Goal: Task Accomplishment & Management: Manage account settings

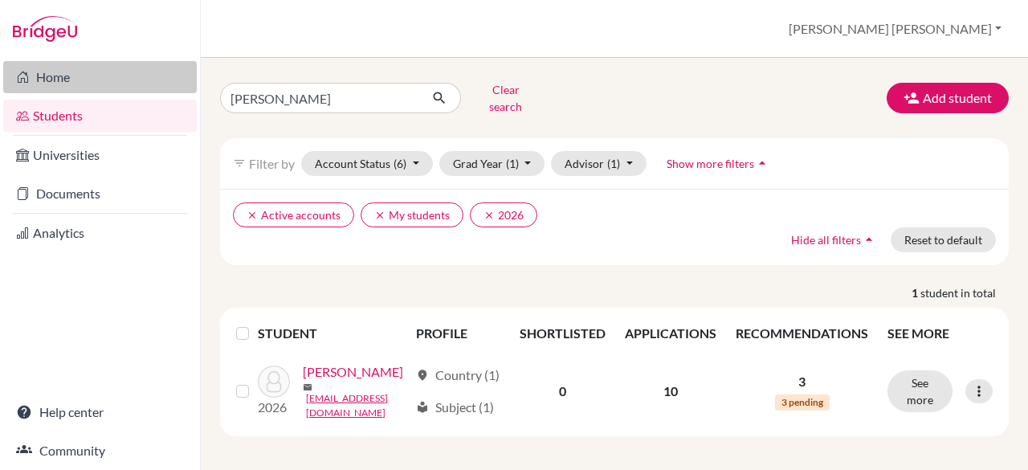
click at [88, 75] on link "Home" at bounding box center [100, 77] width 194 height 32
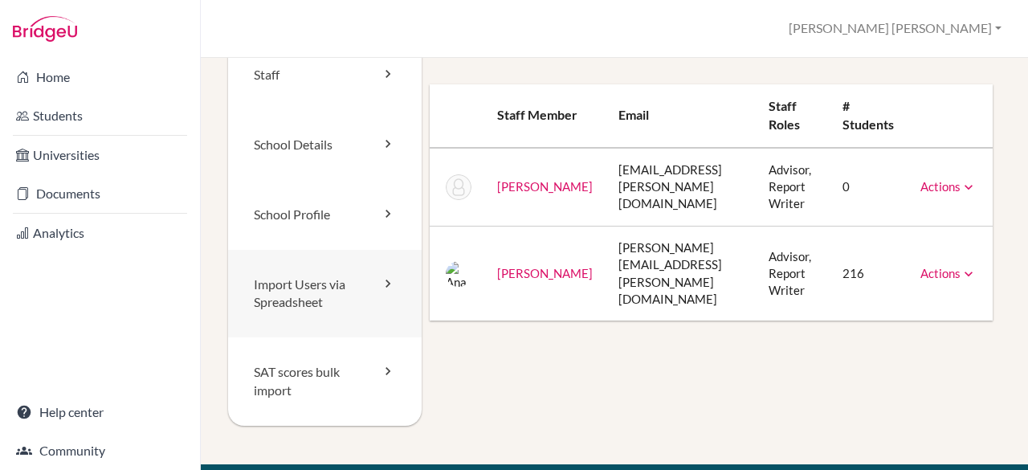
scroll to position [40, 0]
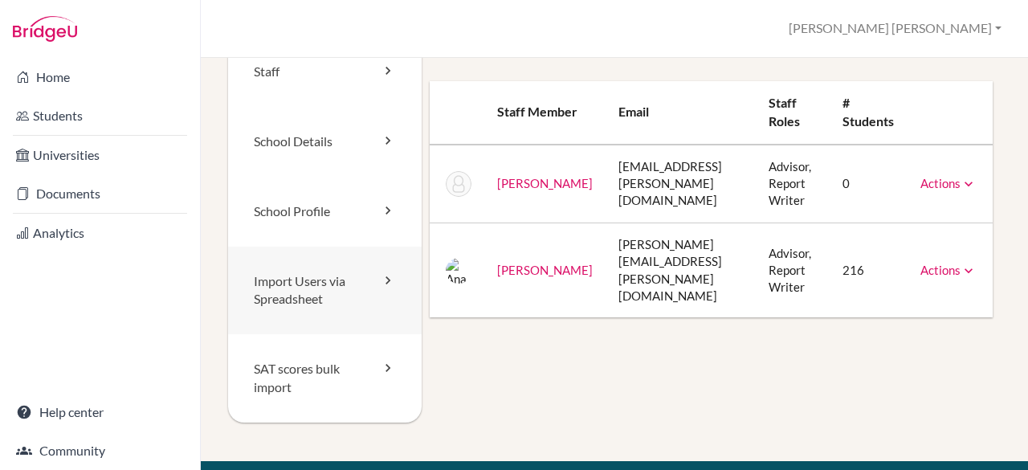
click at [384, 286] on icon at bounding box center [388, 280] width 16 height 16
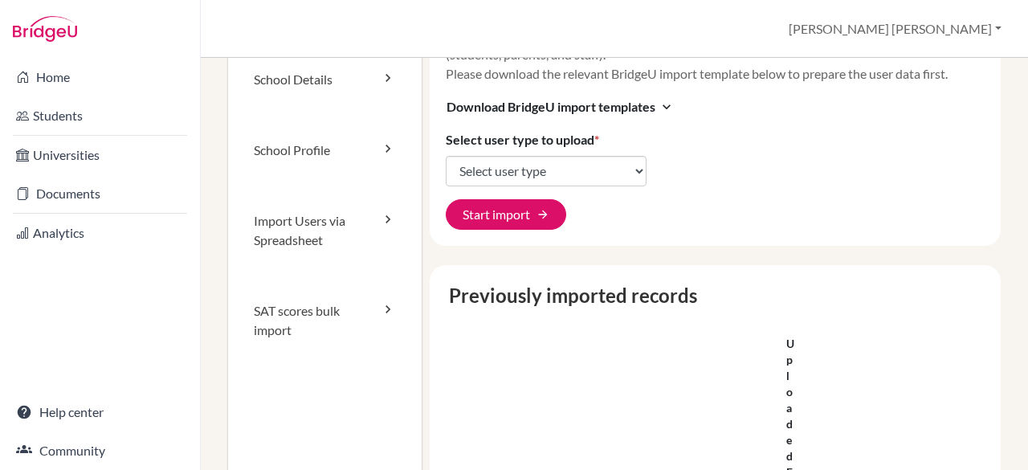
scroll to position [161, 0]
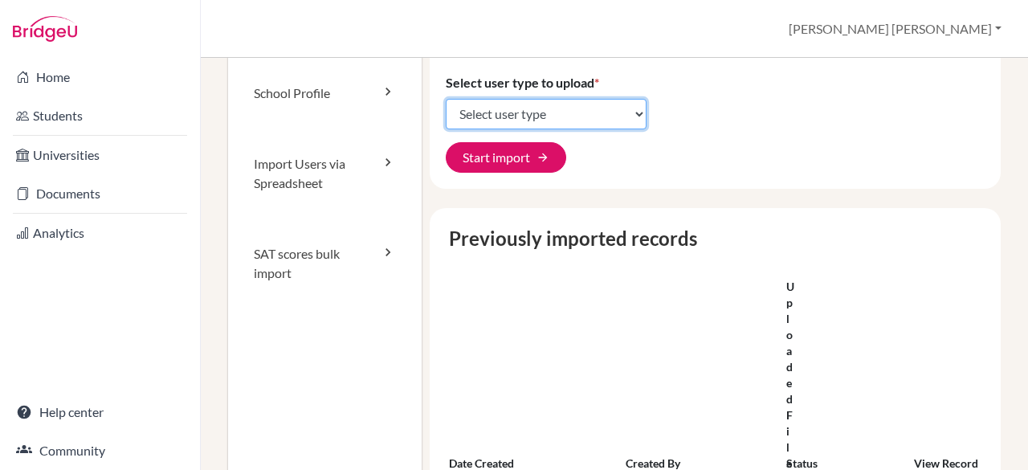
click at [574, 125] on select "Select user type Students Students and parents Parents Advisors Report writers" at bounding box center [546, 114] width 201 height 31
select select "students"
click at [446, 99] on select "Select user type Students Students and parents Parents Advisors Report writers" at bounding box center [546, 114] width 201 height 31
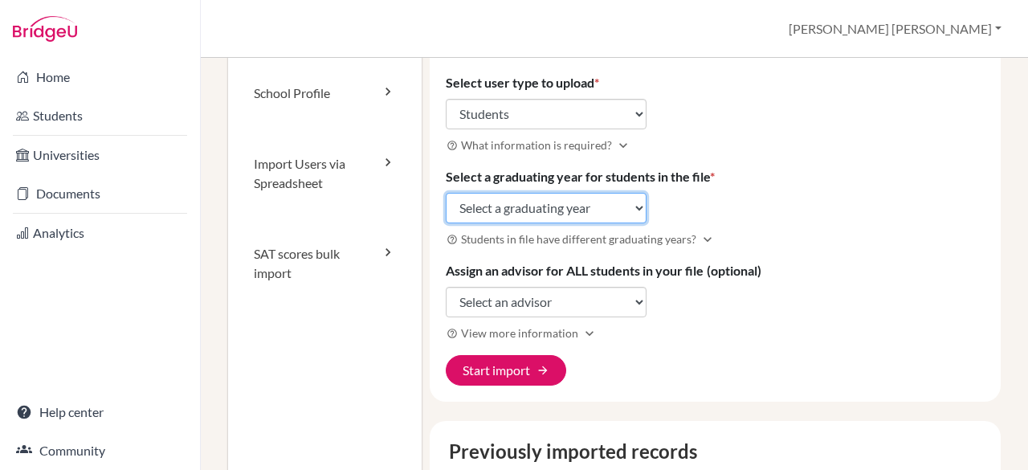
click at [541, 205] on select "Select a graduating year 2024 2025 2026 2027 2028 2029" at bounding box center [546, 208] width 201 height 31
select select "2028"
click at [446, 193] on select "Select a graduating year 2024 2025 2026 2027 2028 2029" at bounding box center [546, 208] width 201 height 31
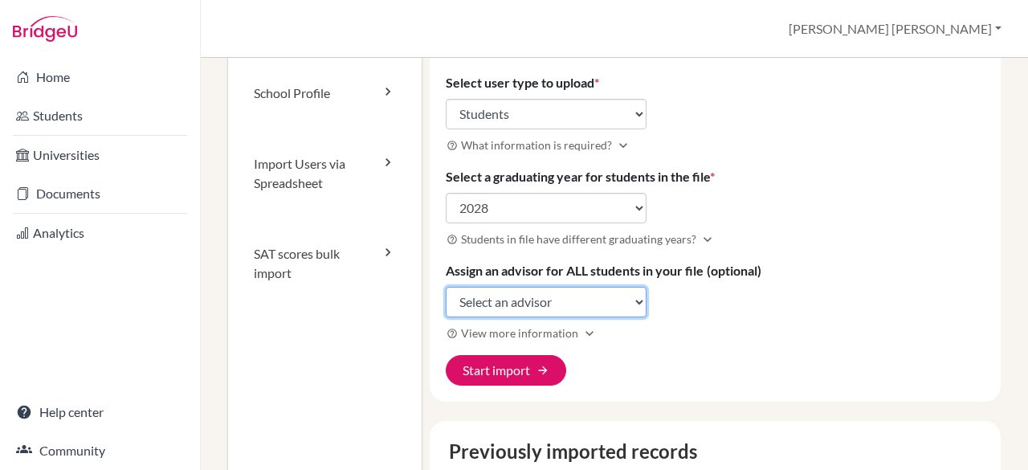
click at [521, 298] on select "Select an advisor Naike Lahens Ana Lydia Noelsaint" at bounding box center [546, 302] width 201 height 31
select select "96432"
click at [446, 287] on select "Select an advisor Naike Lahens Ana Lydia Noelsaint" at bounding box center [546, 302] width 201 height 31
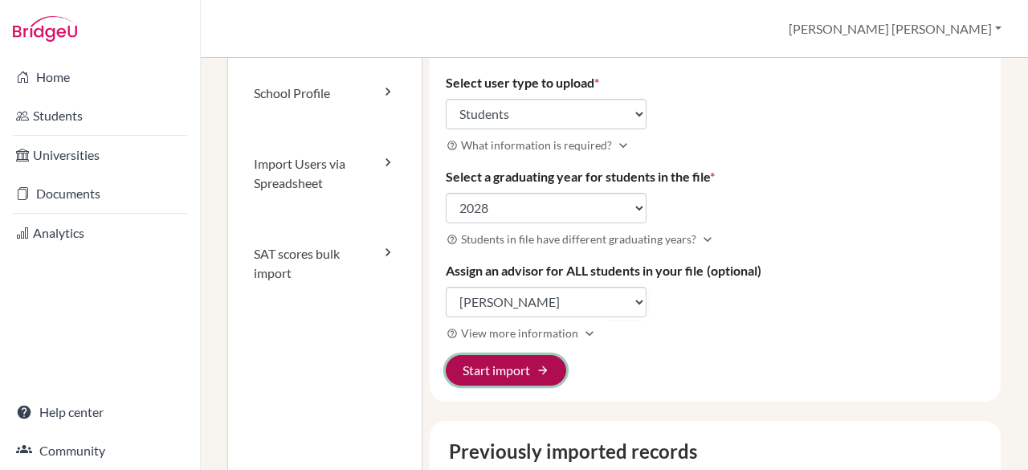
click at [526, 358] on button "Start import arrow_forward" at bounding box center [506, 370] width 121 height 31
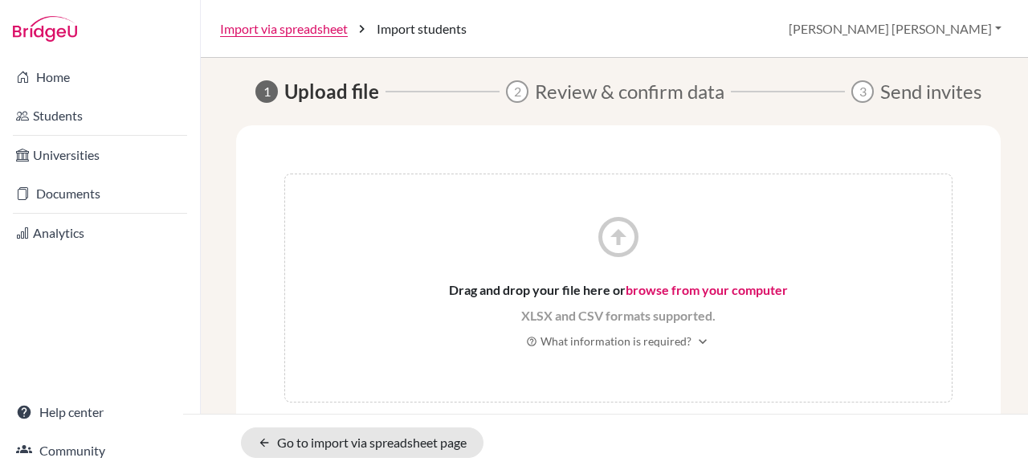
click at [705, 288] on link "browse from your computer" at bounding box center [707, 289] width 162 height 15
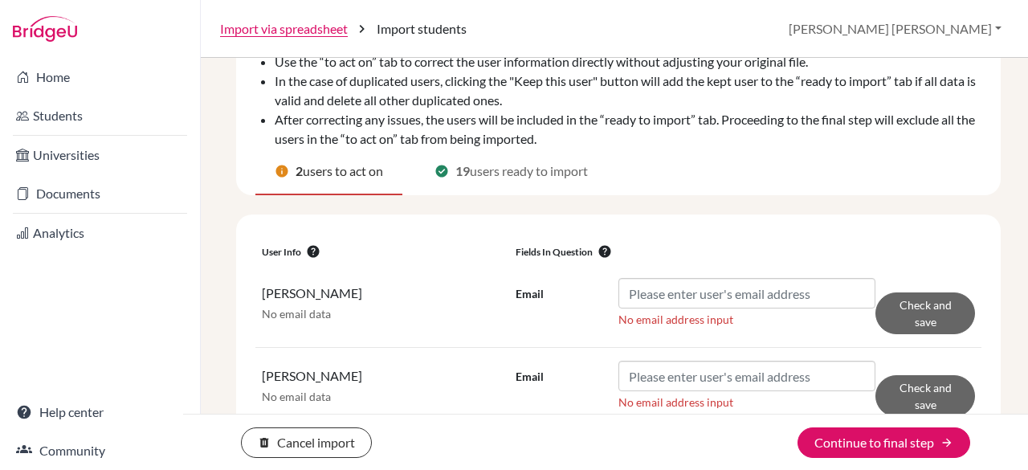
scroll to position [129, 0]
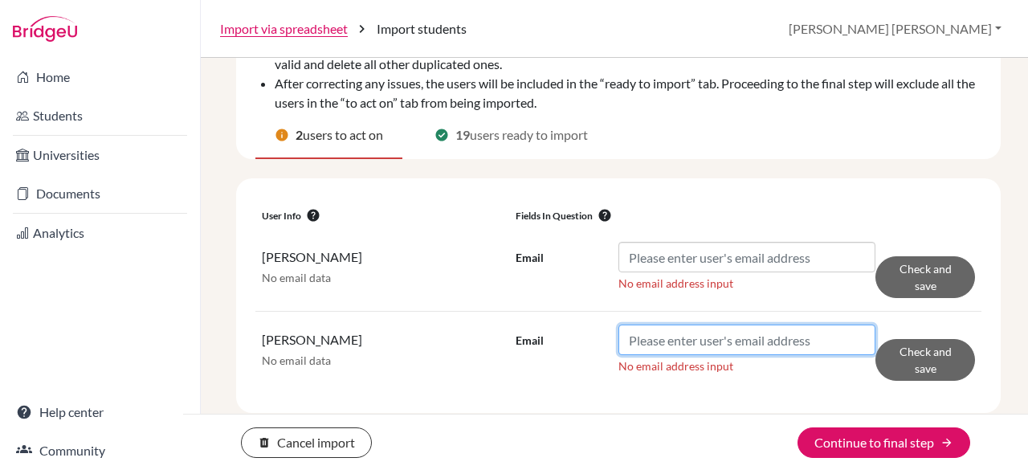
click at [717, 340] on input "Email" at bounding box center [747, 340] width 257 height 31
click at [725, 344] on input "Email" at bounding box center [747, 340] width 257 height 31
paste input "[EMAIL_ADDRESS][DOMAIN_NAME]"
type input "[EMAIL_ADDRESS][DOMAIN_NAME]"
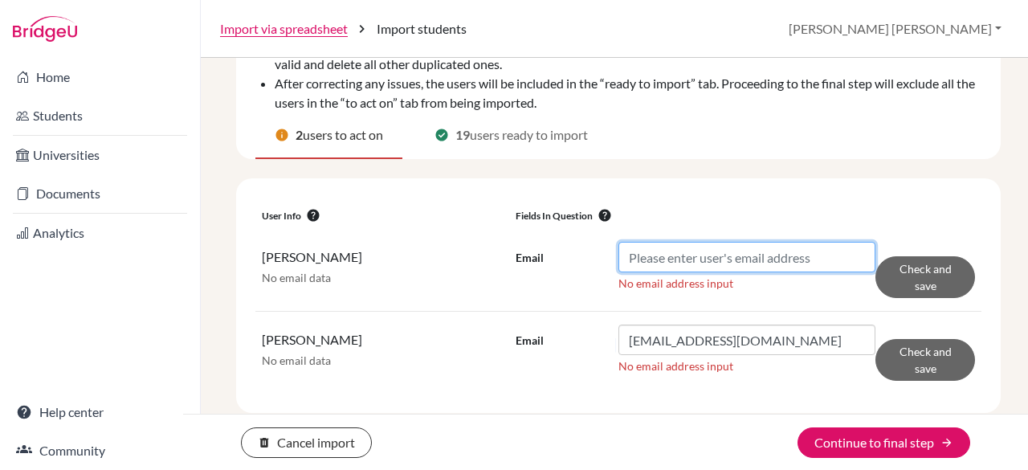
click at [758, 251] on input "Email" at bounding box center [747, 257] width 257 height 31
click at [715, 248] on input "Email" at bounding box center [747, 257] width 257 height 31
paste input "[EMAIL_ADDRESS][DOMAIN_NAME]"
type input "[EMAIL_ADDRESS][DOMAIN_NAME]"
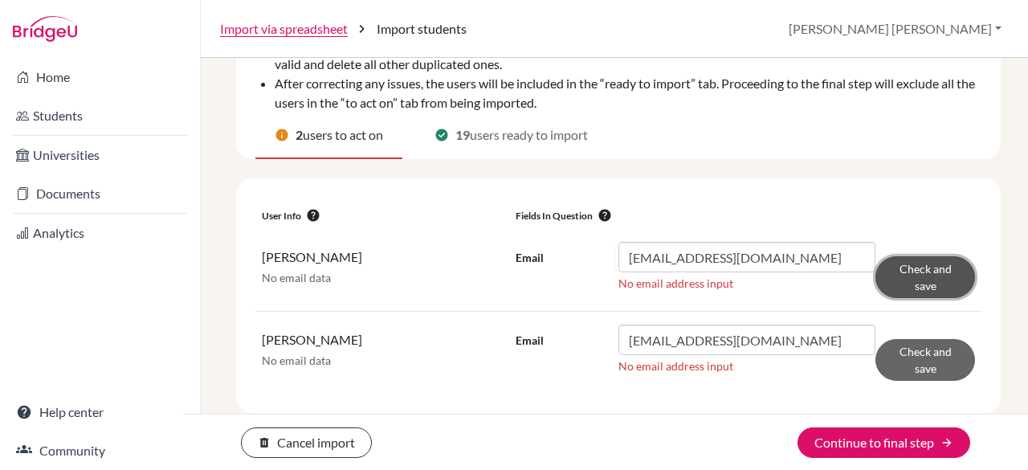
click at [932, 280] on button "Check and save" at bounding box center [926, 277] width 100 height 42
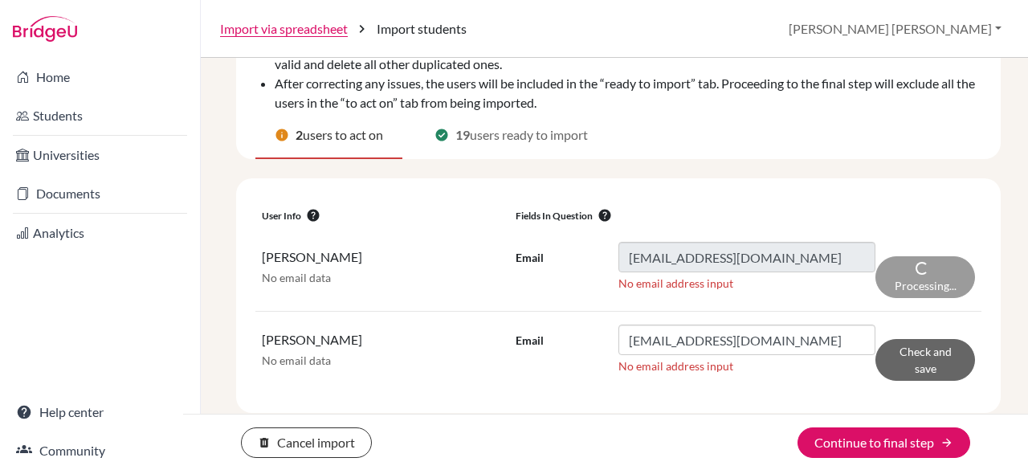
scroll to position [103, 0]
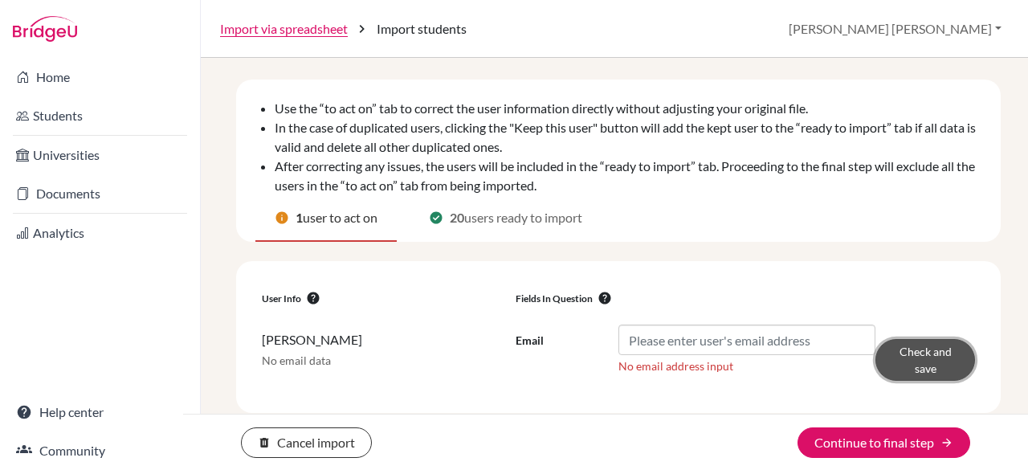
click at [930, 373] on button "Check and save" at bounding box center [926, 360] width 100 height 42
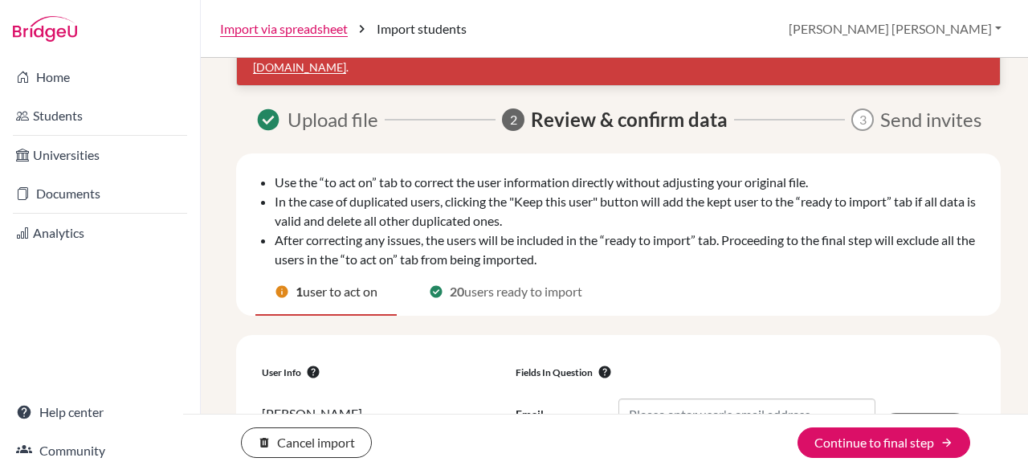
scroll to position [159, 0]
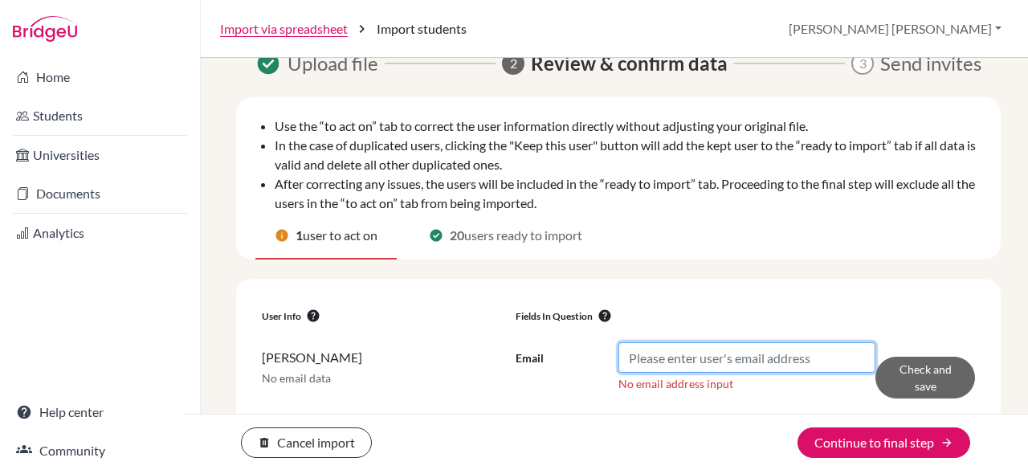
click at [762, 342] on input "Email" at bounding box center [747, 357] width 257 height 31
click at [709, 343] on input "Email" at bounding box center [747, 357] width 257 height 31
paste input "[EMAIL_ADDRESS][DOMAIN_NAME]"
type input "[EMAIL_ADDRESS][DOMAIN_NAME]"
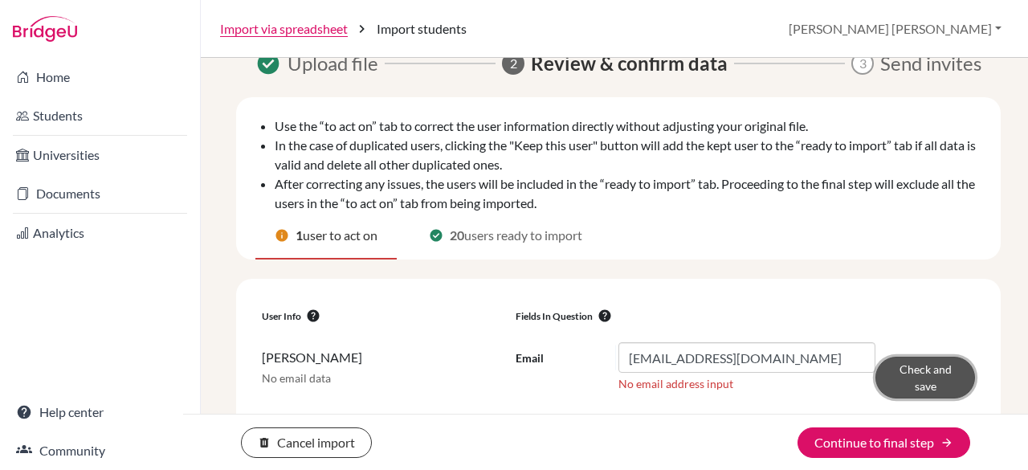
click at [931, 366] on button "Check and save" at bounding box center [926, 378] width 100 height 42
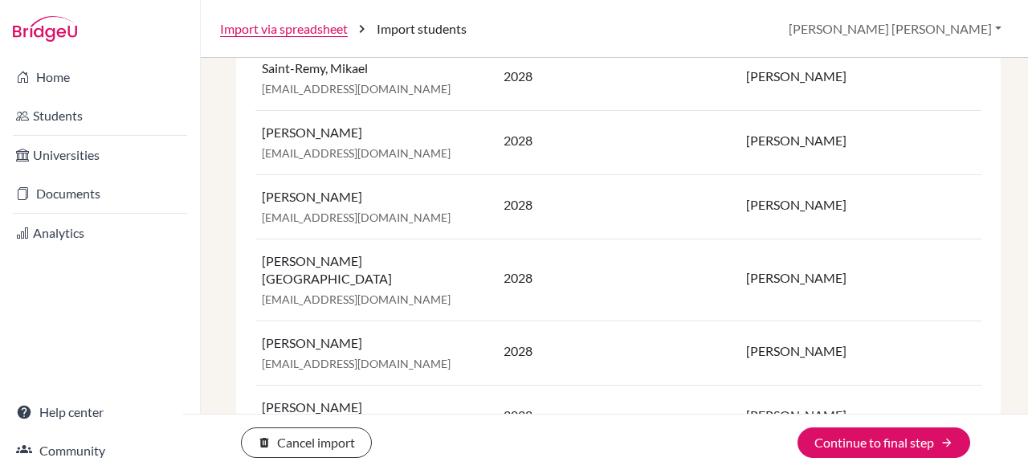
scroll to position [1163, 0]
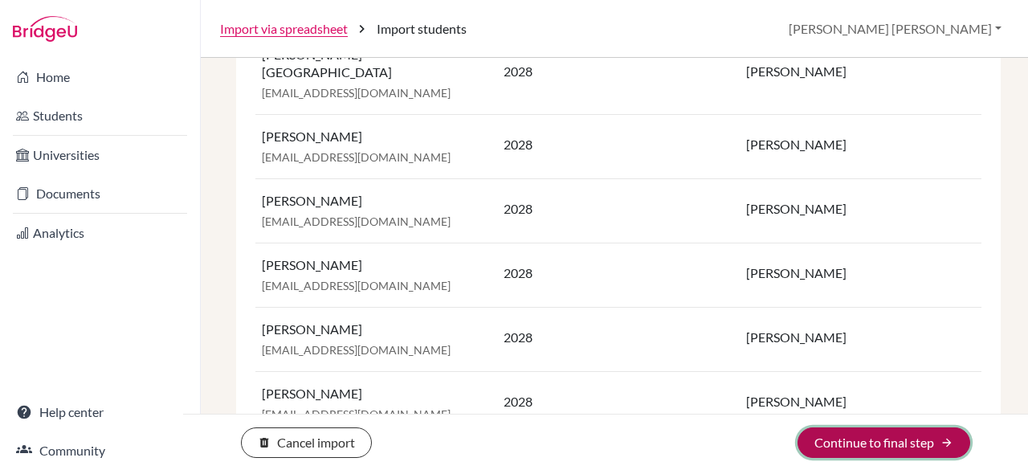
click at [875, 441] on button "Continue to final step arrow_forward" at bounding box center [884, 442] width 173 height 31
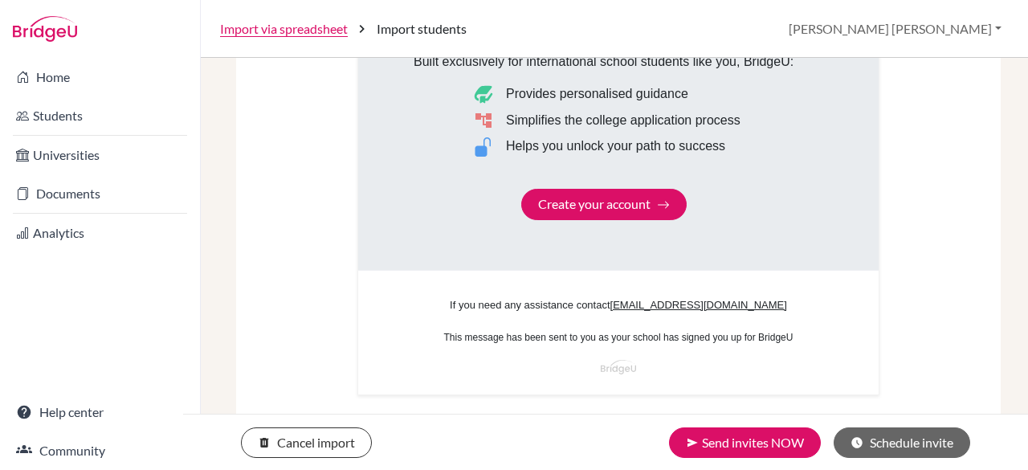
scroll to position [1113, 0]
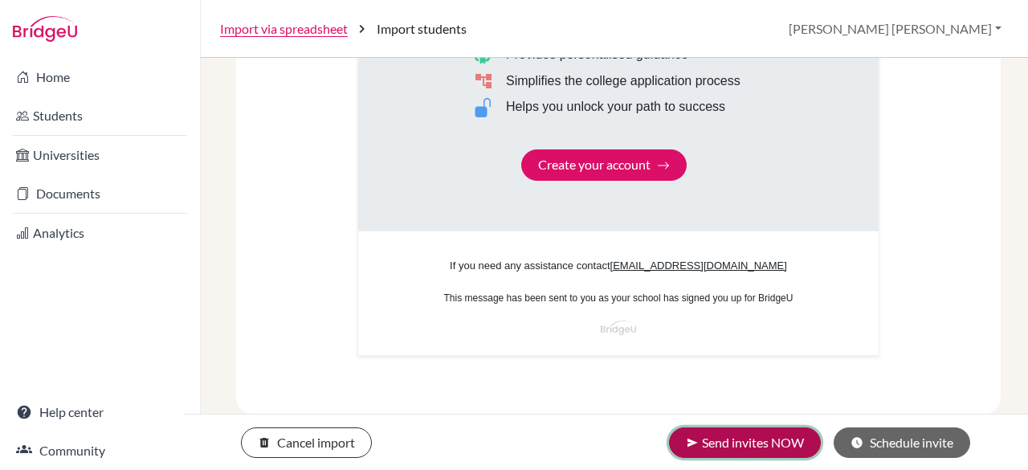
click at [770, 457] on button "send Send invites NOW" at bounding box center [745, 442] width 152 height 31
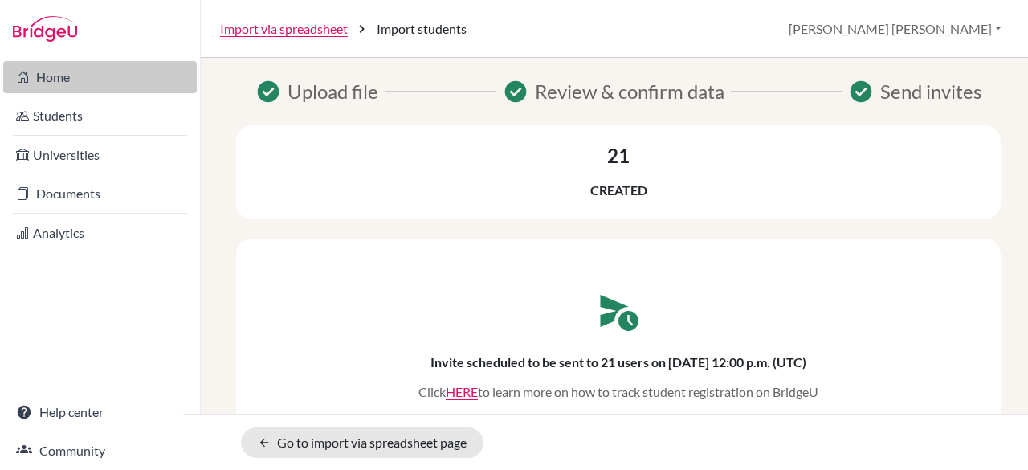
click at [53, 78] on link "Home" at bounding box center [100, 77] width 194 height 32
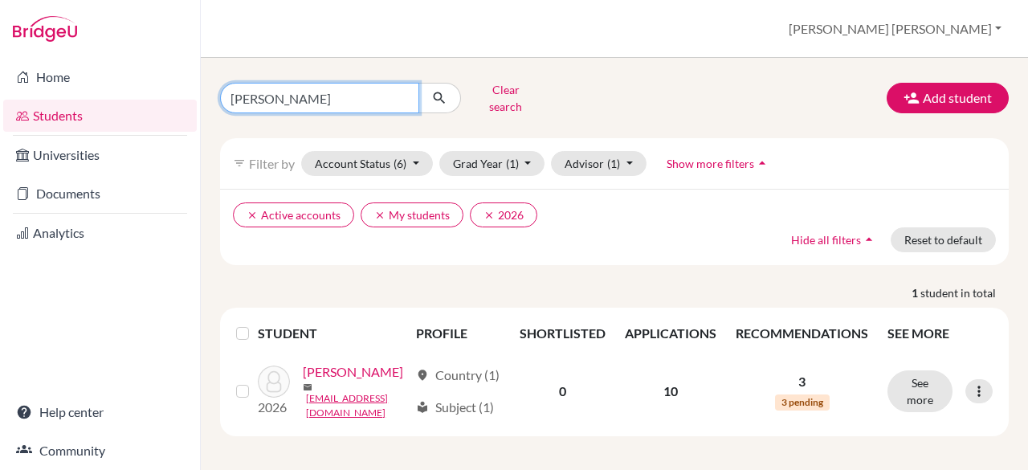
click at [386, 102] on input "owen" at bounding box center [319, 98] width 199 height 31
click at [410, 92] on input "owen" at bounding box center [319, 98] width 199 height 31
click at [403, 92] on input "owen" at bounding box center [319, 98] width 199 height 31
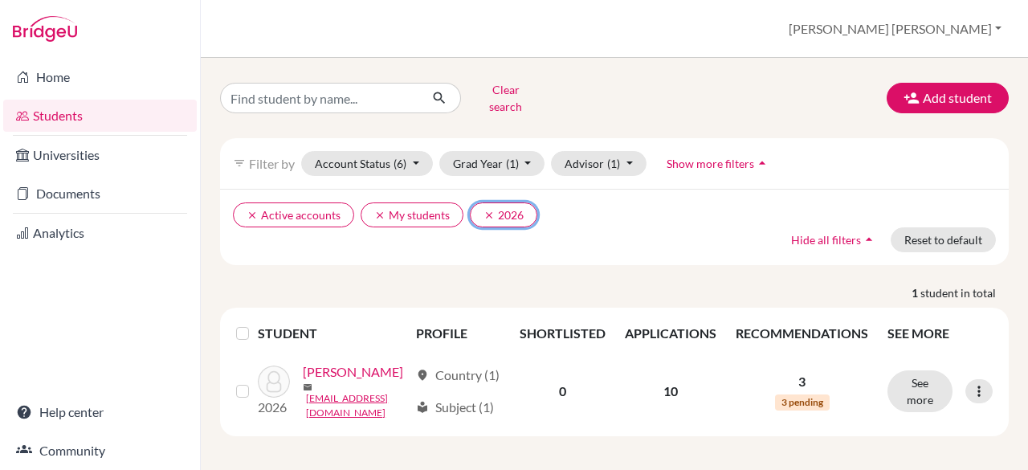
click at [484, 210] on icon "clear" at bounding box center [489, 215] width 11 height 11
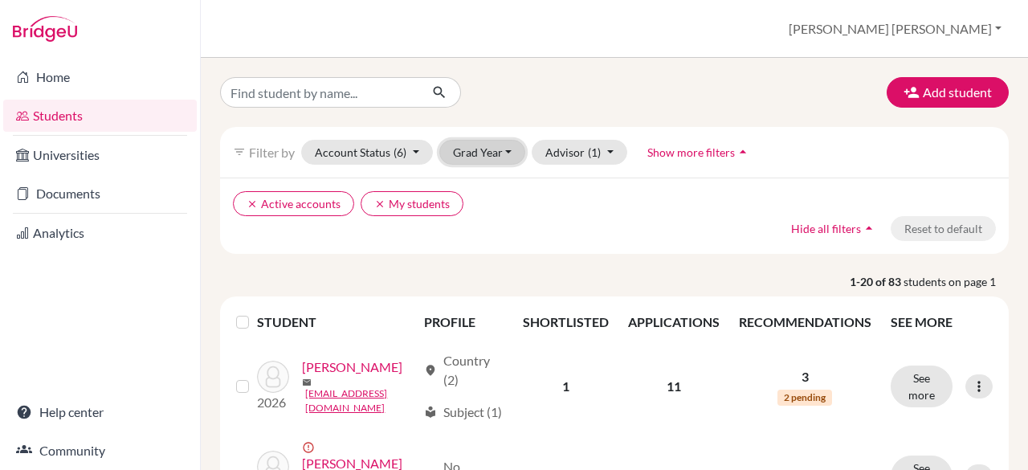
click at [496, 158] on button "Grad Year" at bounding box center [482, 152] width 87 height 25
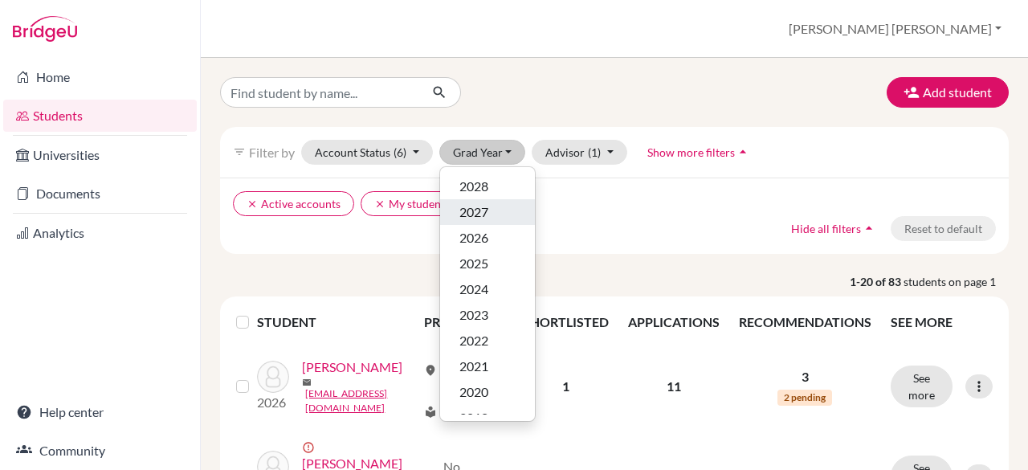
click at [495, 205] on div "2027" at bounding box center [488, 211] width 56 height 19
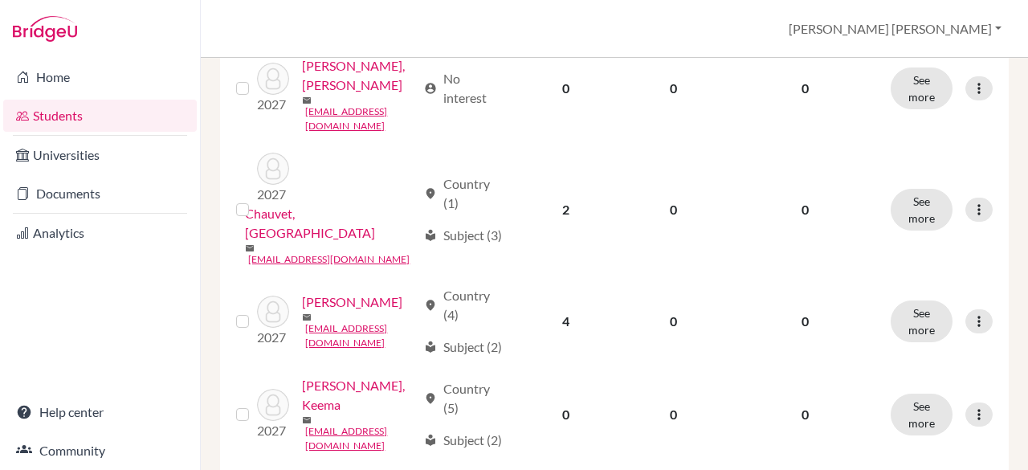
scroll to position [643, 0]
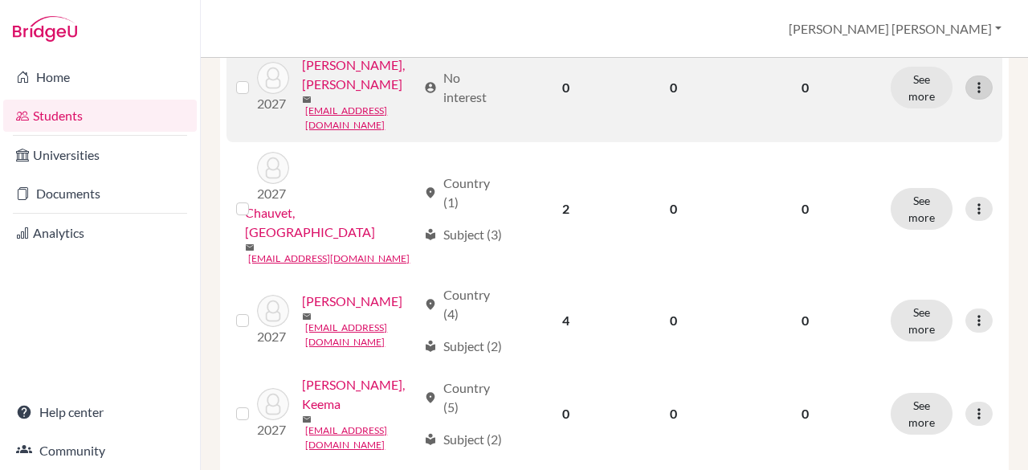
click at [971, 96] on icon at bounding box center [979, 88] width 16 height 16
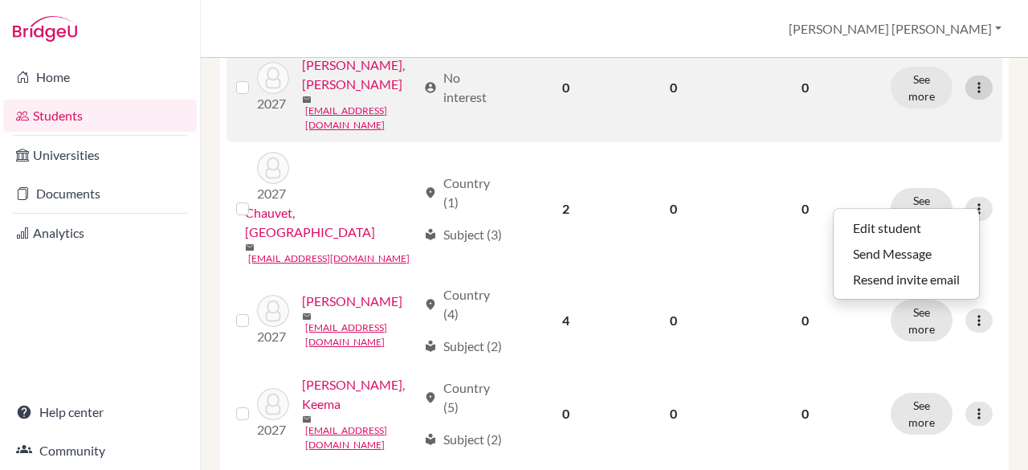
click at [979, 100] on div at bounding box center [979, 88] width 27 height 24
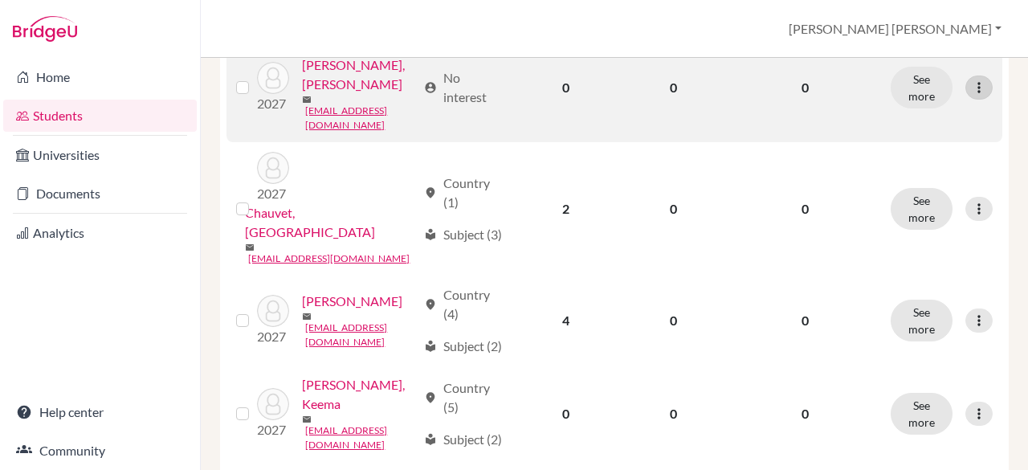
click at [975, 100] on div at bounding box center [979, 88] width 27 height 24
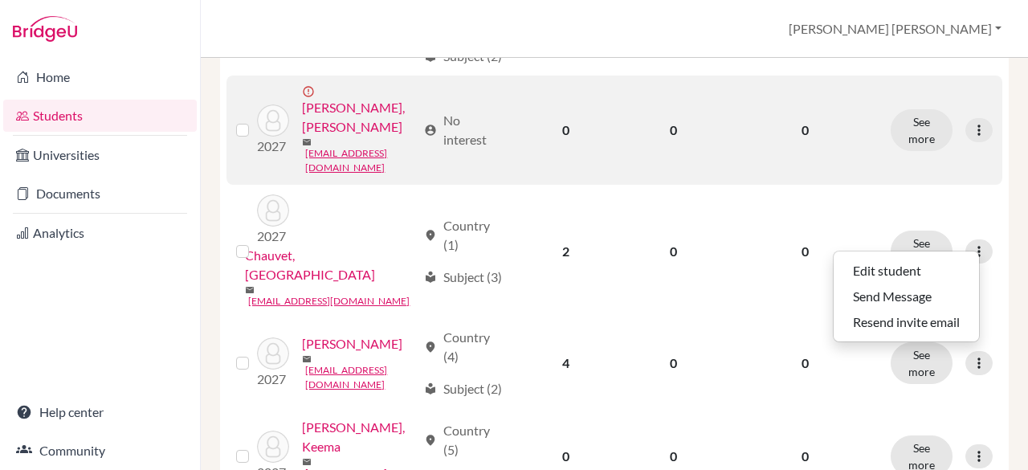
scroll to position [623, 0]
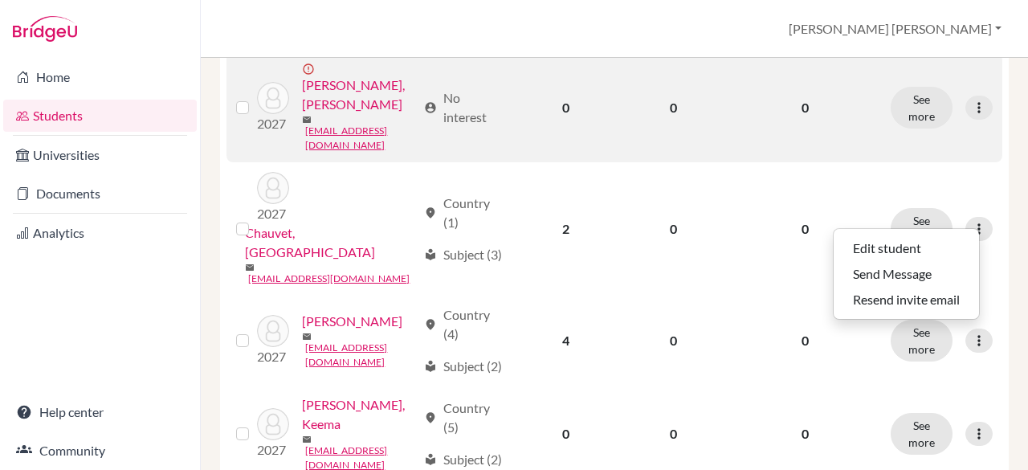
click at [255, 98] on label at bounding box center [255, 98] width 0 height 0
click at [0, 0] on input "checkbox" at bounding box center [0, 0] width 0 height 0
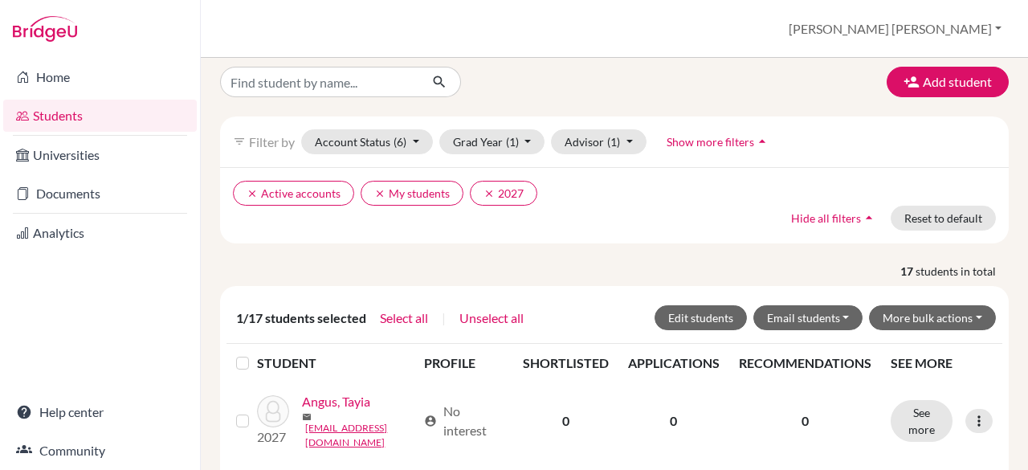
scroll to position [20, 0]
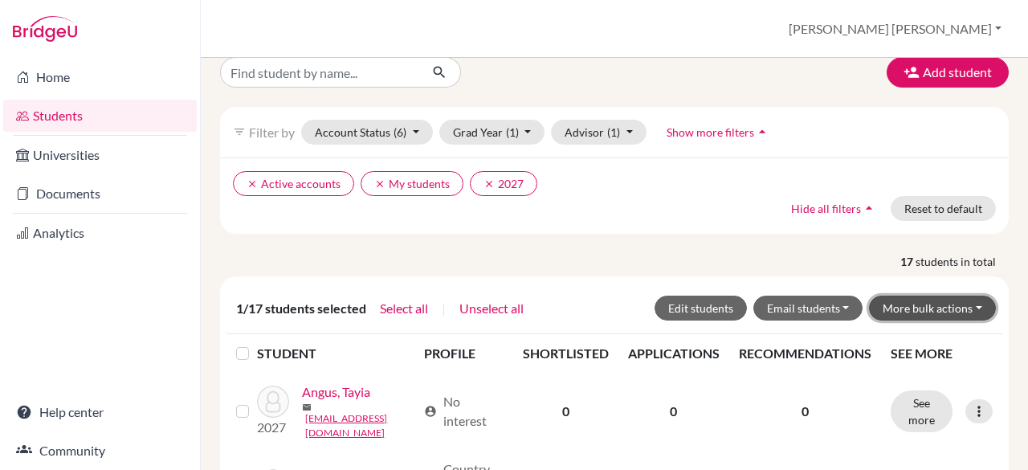
click at [944, 309] on button "More bulk actions" at bounding box center [932, 308] width 127 height 25
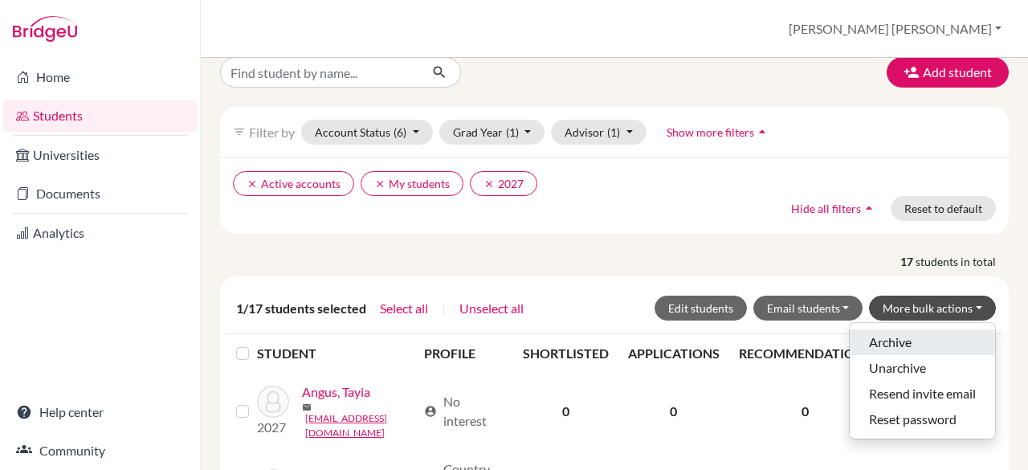
click at [933, 334] on button "Archive" at bounding box center [922, 342] width 145 height 26
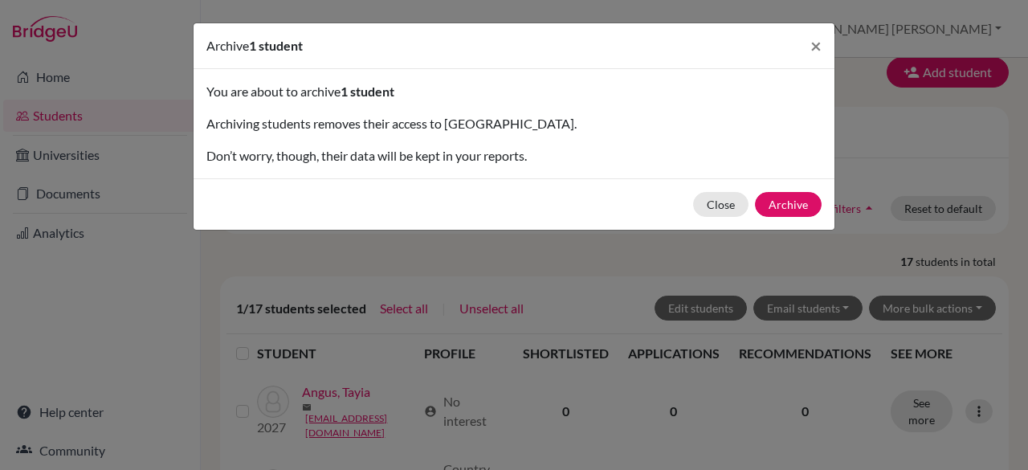
click at [803, 215] on div "Close Archive" at bounding box center [514, 203] width 641 height 51
click at [802, 206] on button "Archive" at bounding box center [788, 204] width 67 height 25
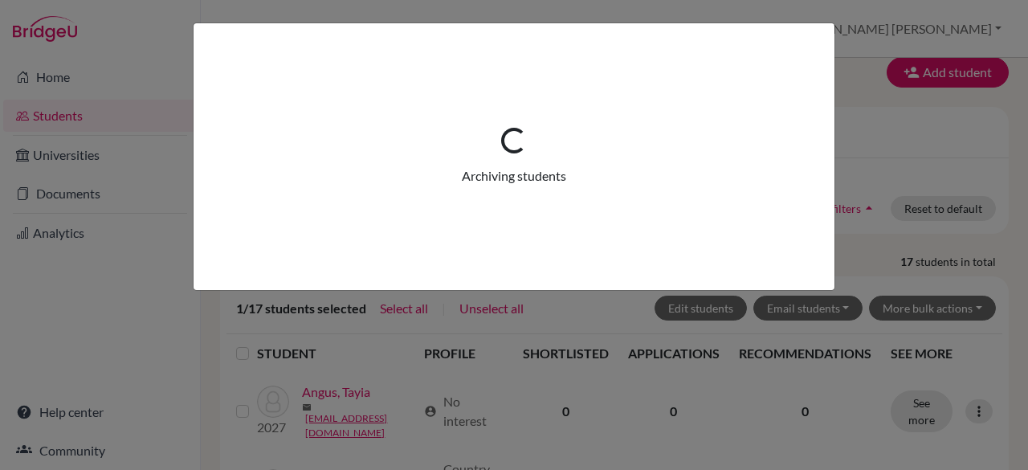
scroll to position [0, 0]
